Goal: Task Accomplishment & Management: Use online tool/utility

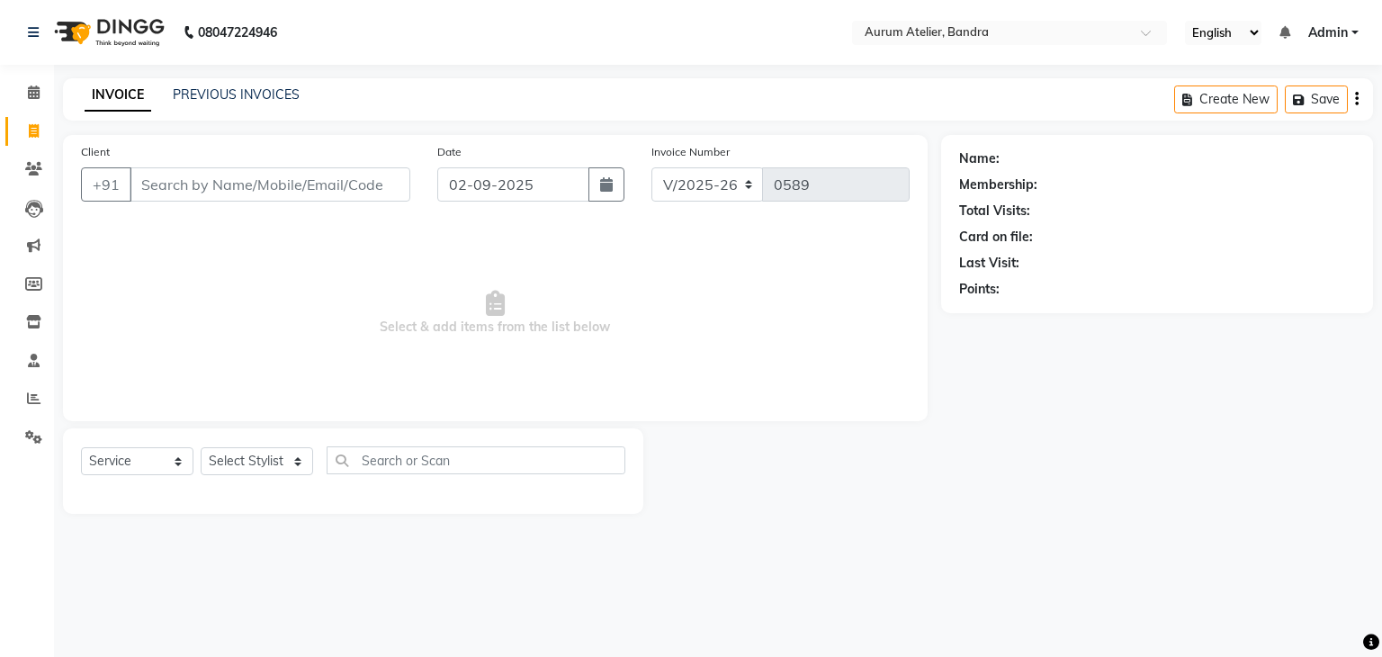
select select "7410"
select select "service"
click at [265, 91] on link "PREVIOUS INVOICES" at bounding box center [236, 94] width 127 height 16
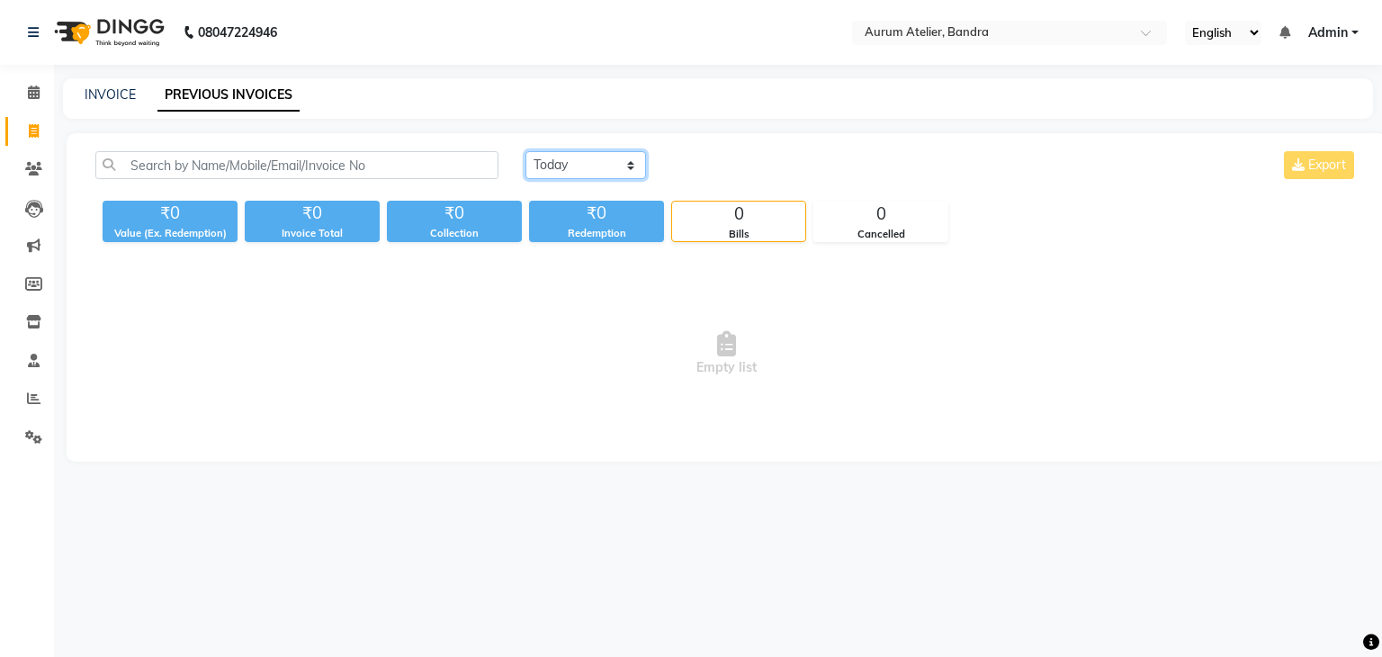
click at [535, 159] on select "[DATE] [DATE] Custom Range" at bounding box center [586, 165] width 121 height 28
select select "range"
click at [526, 151] on select "[DATE] [DATE] Custom Range" at bounding box center [586, 165] width 121 height 28
click at [774, 169] on input "02-09-2025" at bounding box center [733, 165] width 126 height 25
select select "9"
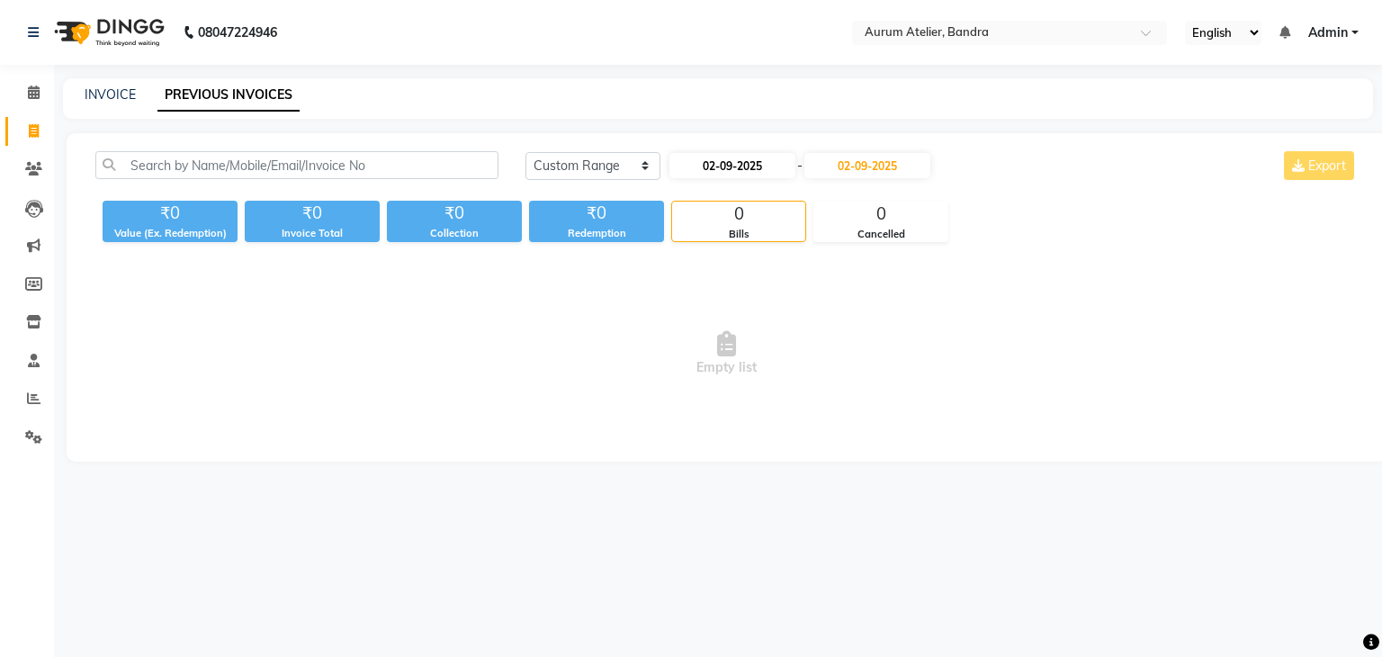
select select "2025"
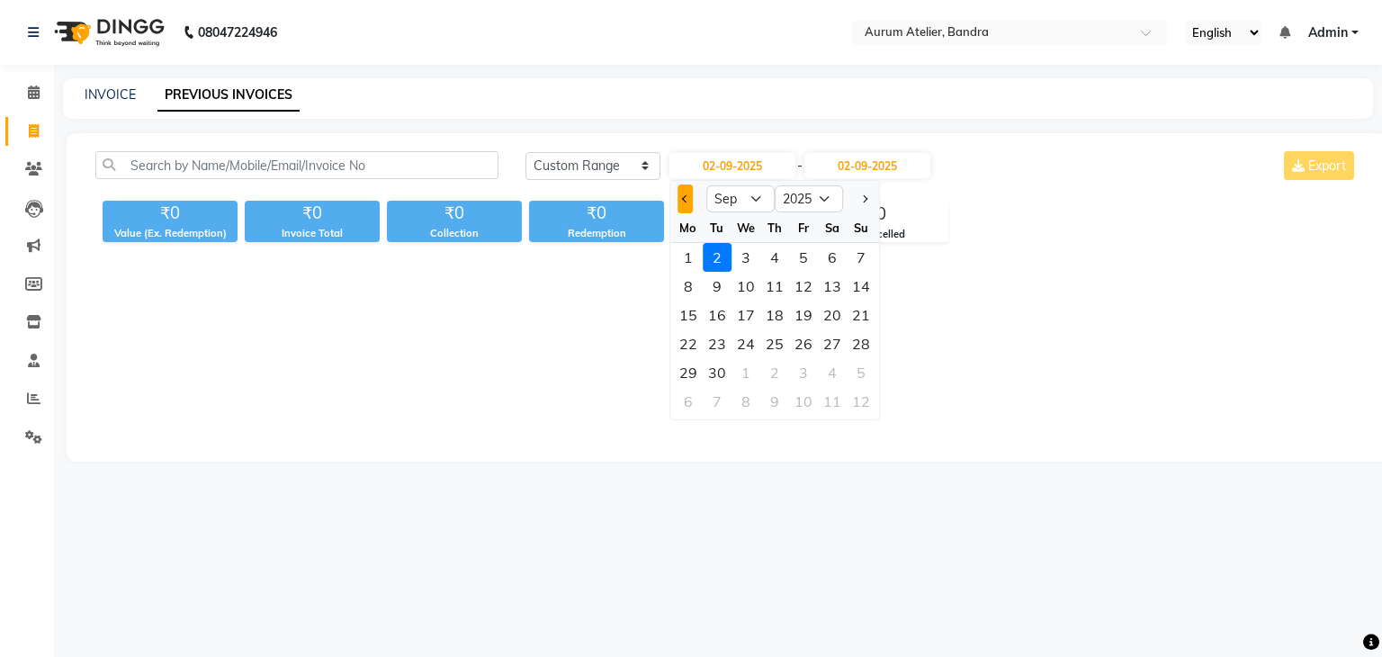
click at [684, 199] on span "Previous month" at bounding box center [685, 198] width 7 height 7
select select "8"
click at [805, 257] on div "1" at bounding box center [803, 257] width 29 height 29
type input "[DATE]"
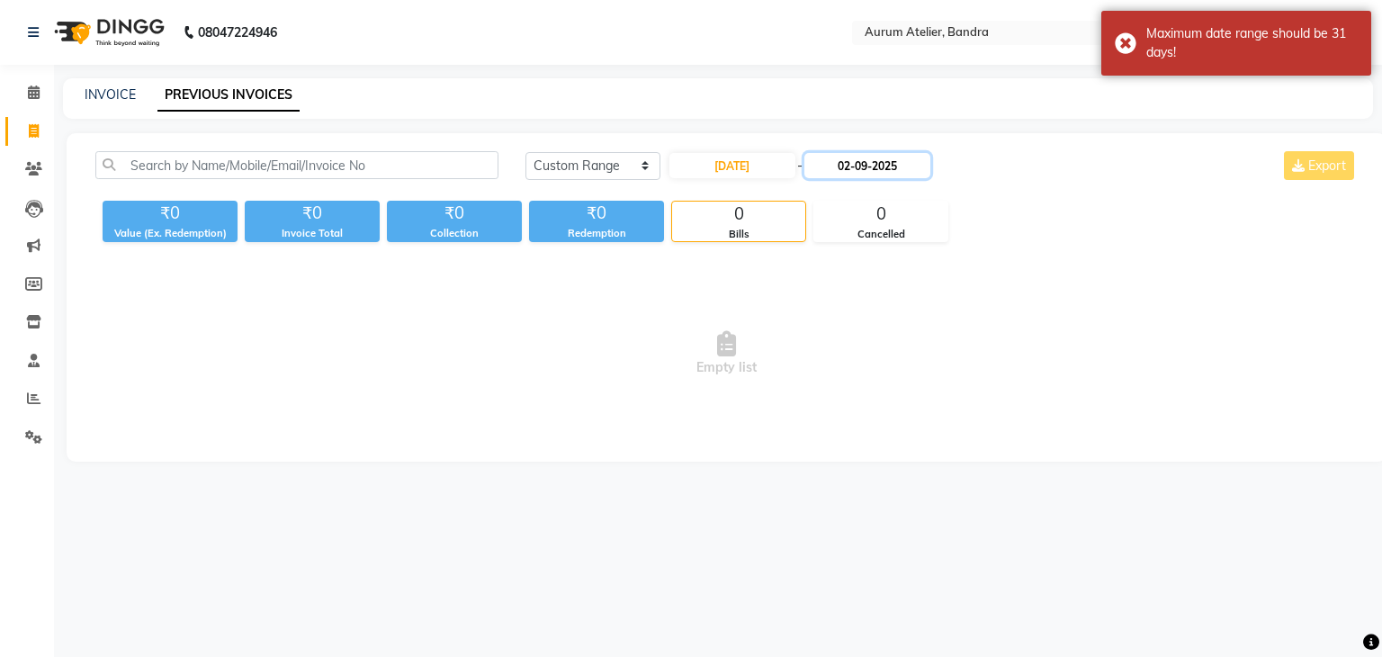
click at [905, 166] on input "02-09-2025" at bounding box center [868, 165] width 126 height 25
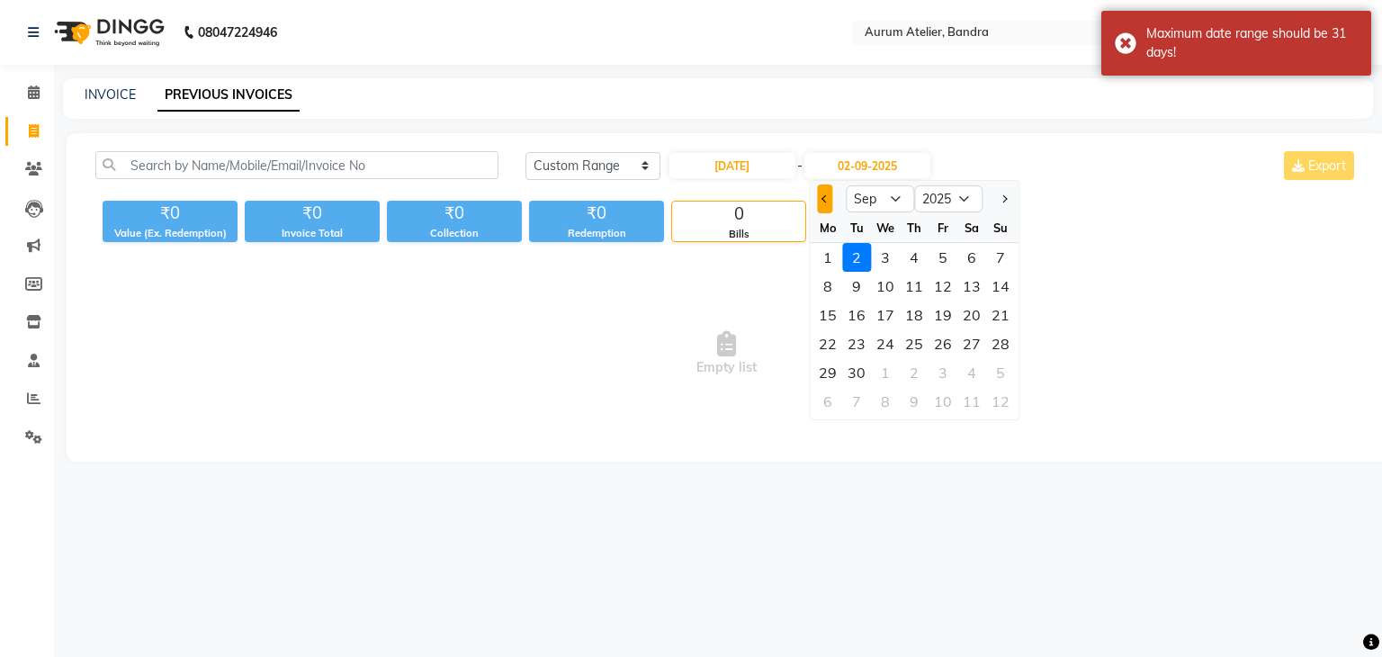
click at [825, 194] on button "Previous month" at bounding box center [824, 198] width 15 height 29
select select "8"
click at [1003, 375] on div "31" at bounding box center [1000, 372] width 29 height 29
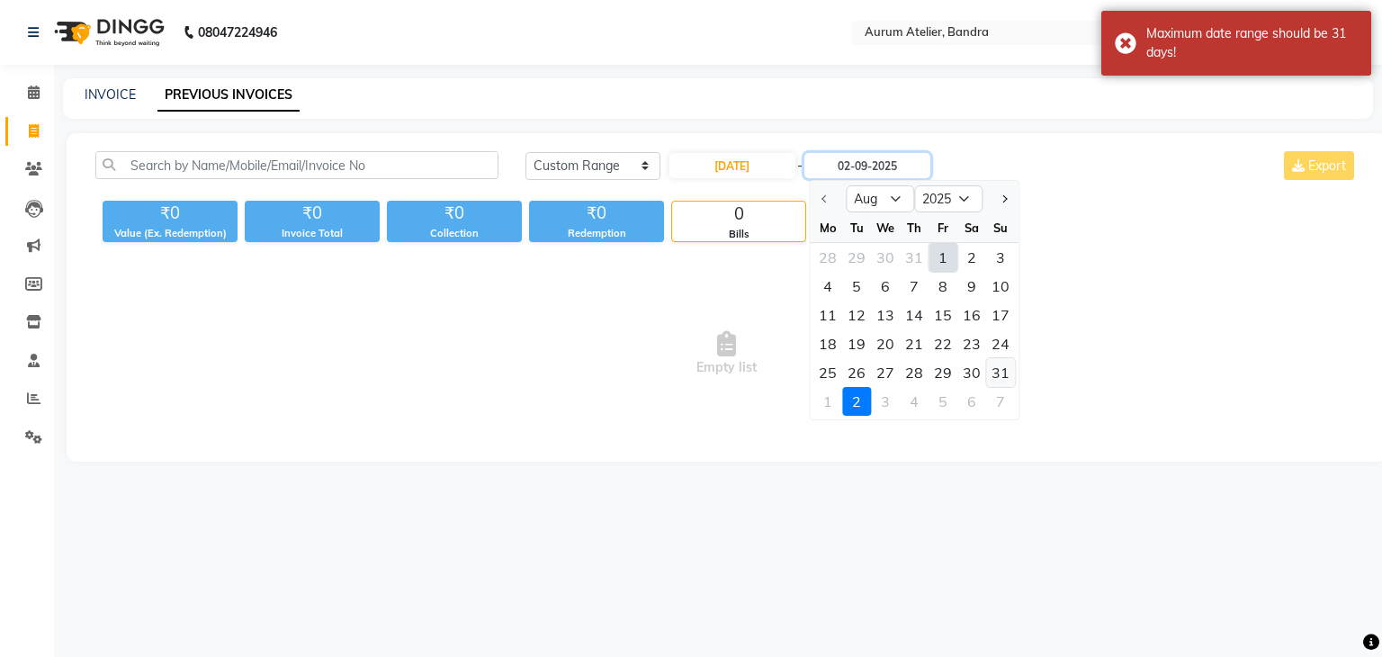
type input "[DATE]"
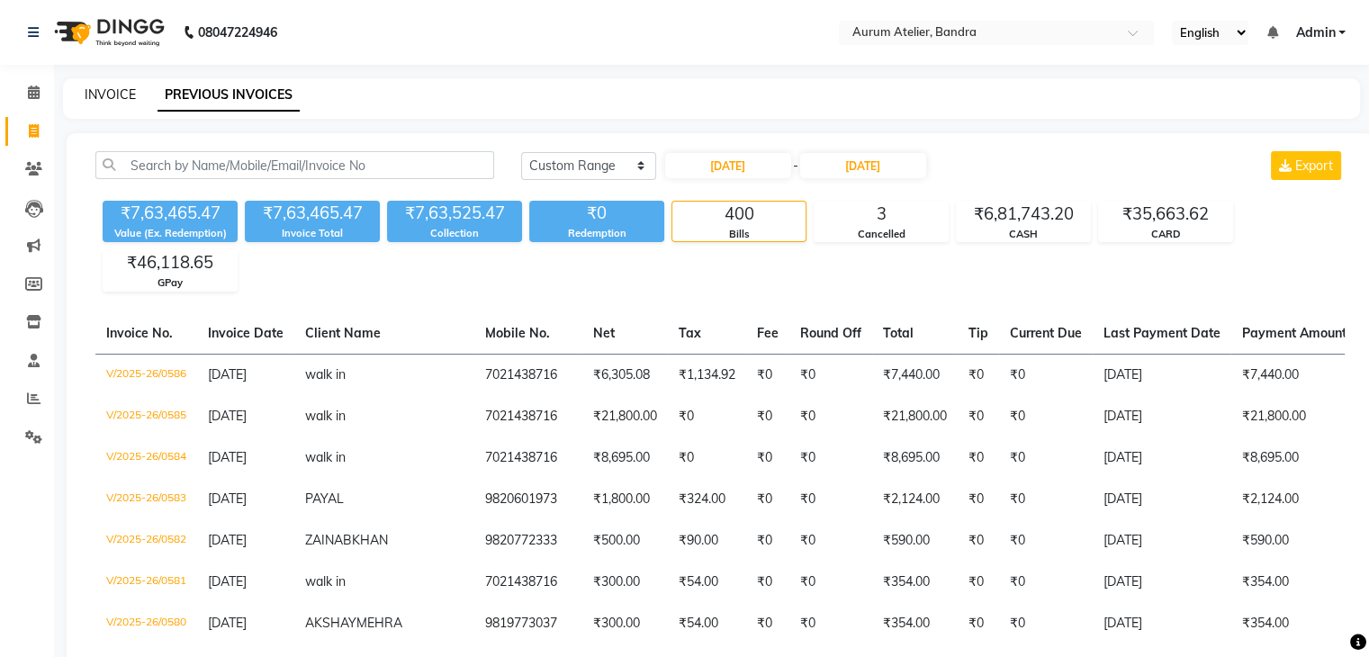
click at [124, 101] on link "INVOICE" at bounding box center [110, 94] width 51 height 16
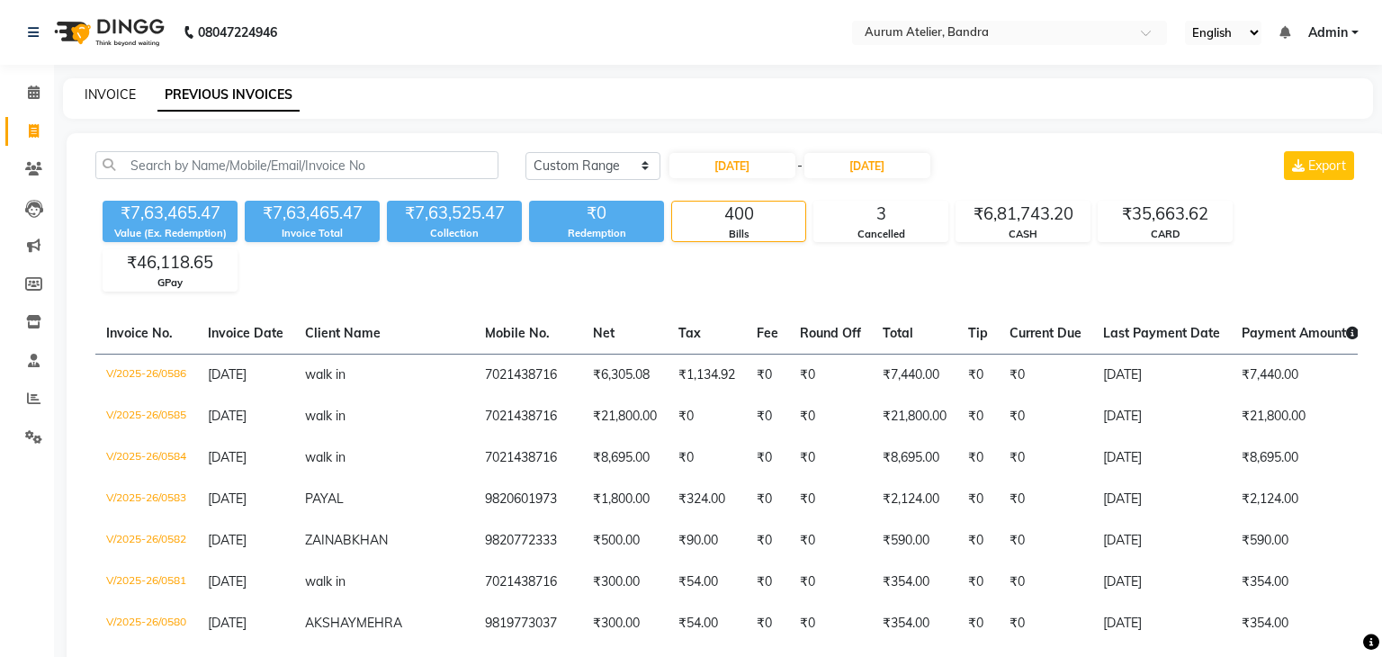
select select "7410"
select select "service"
